Goal: Use online tool/utility: Utilize a website feature to perform a specific function

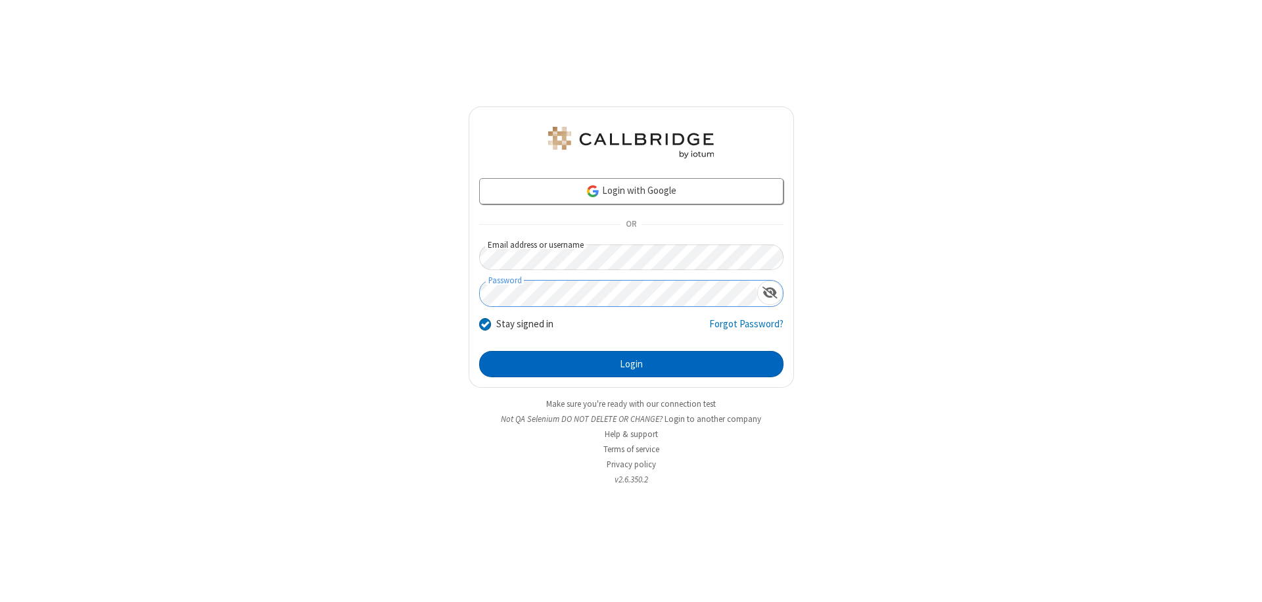
click at [631, 364] on button "Login" at bounding box center [631, 364] width 304 height 26
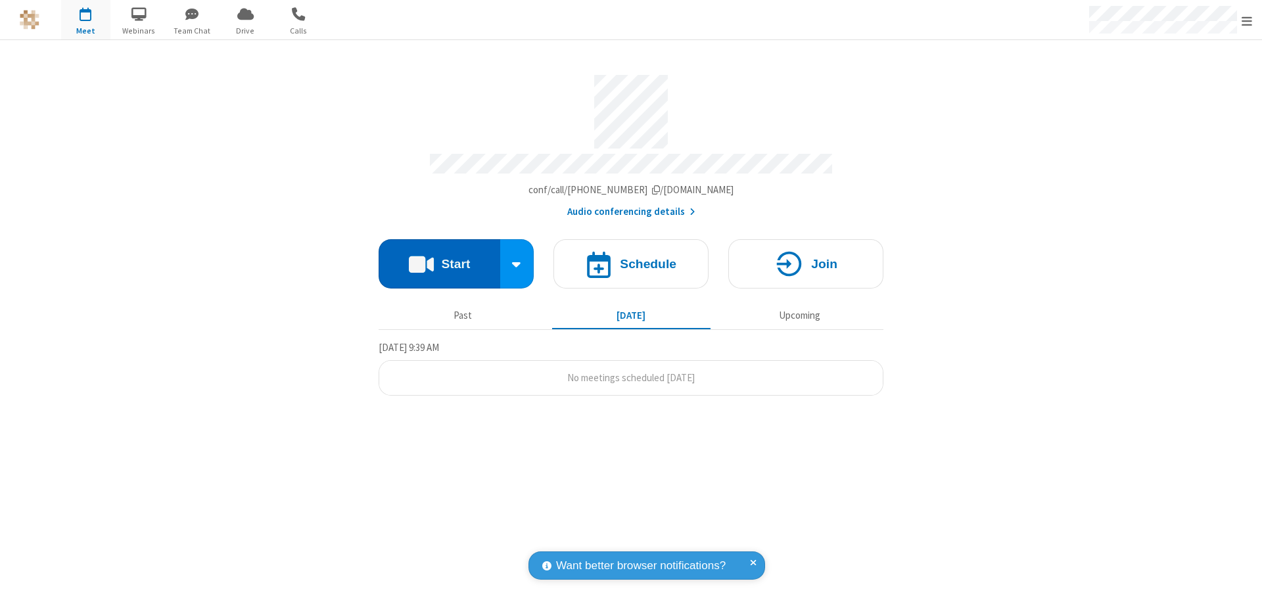
click at [439, 258] on button "Start" at bounding box center [439, 263] width 122 height 49
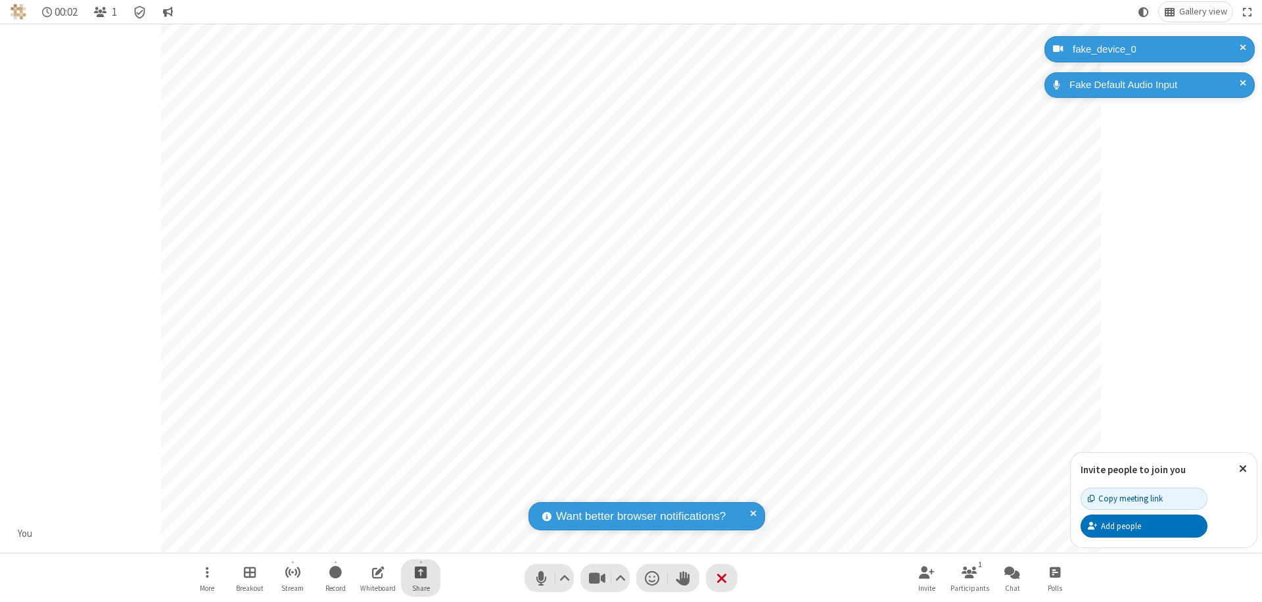
click at [421, 572] on span "Start sharing" at bounding box center [421, 572] width 12 height 16
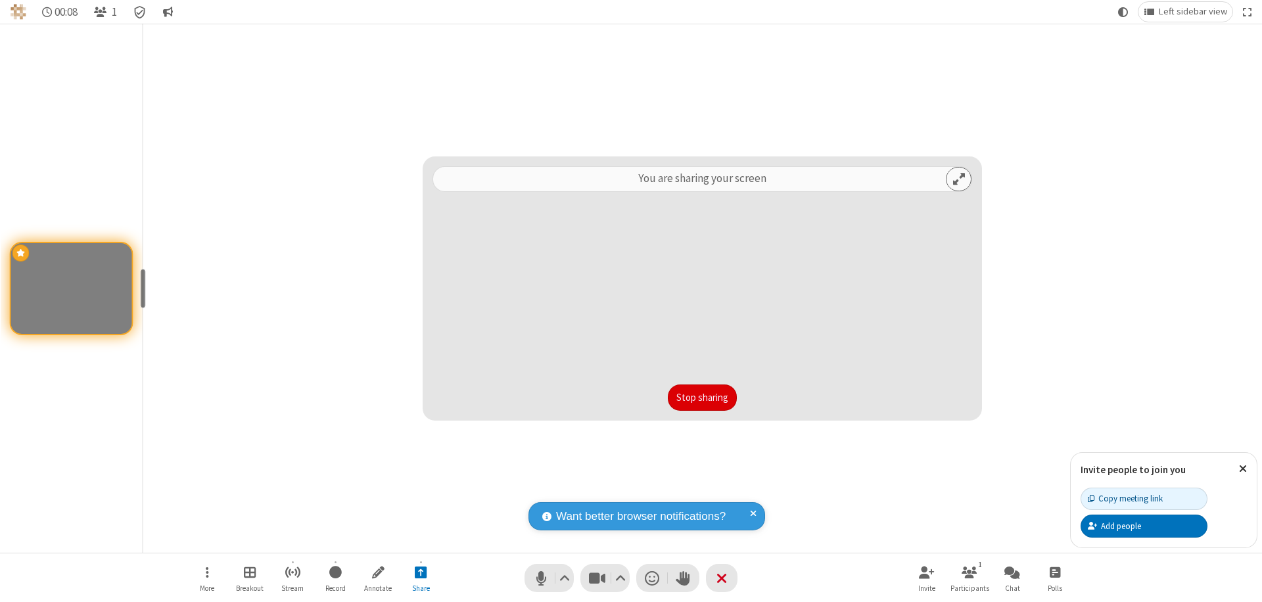
click at [702, 398] on button "Stop sharing" at bounding box center [702, 397] width 69 height 26
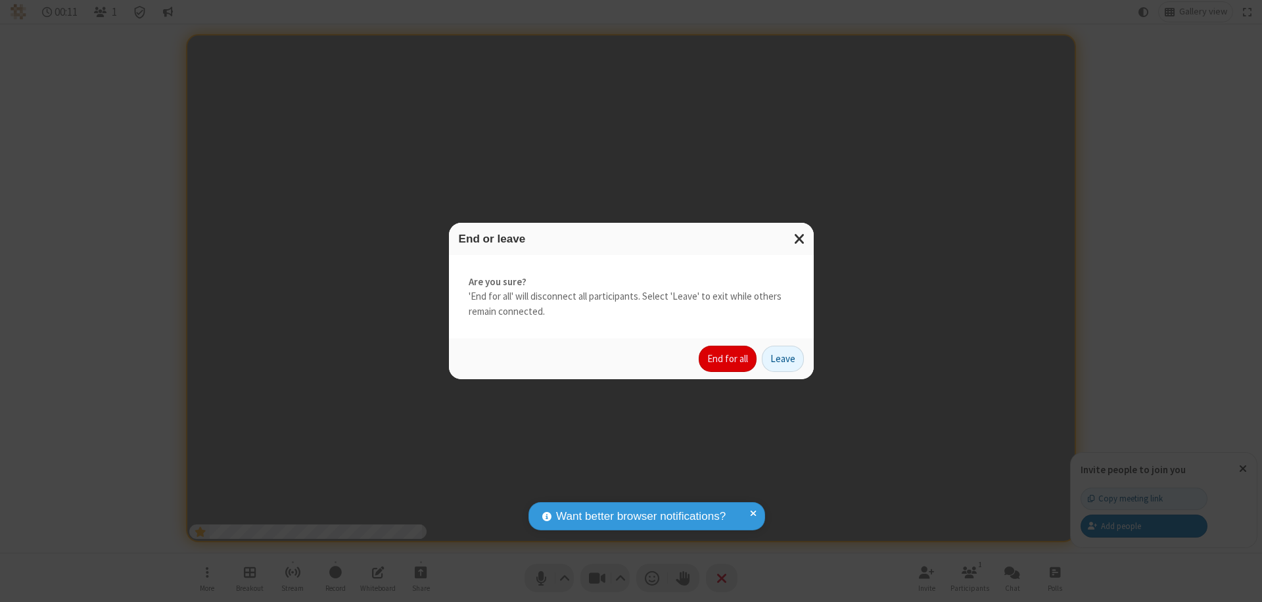
click at [728, 359] on button "End for all" at bounding box center [727, 359] width 58 height 26
